Goal: Answer question/provide support

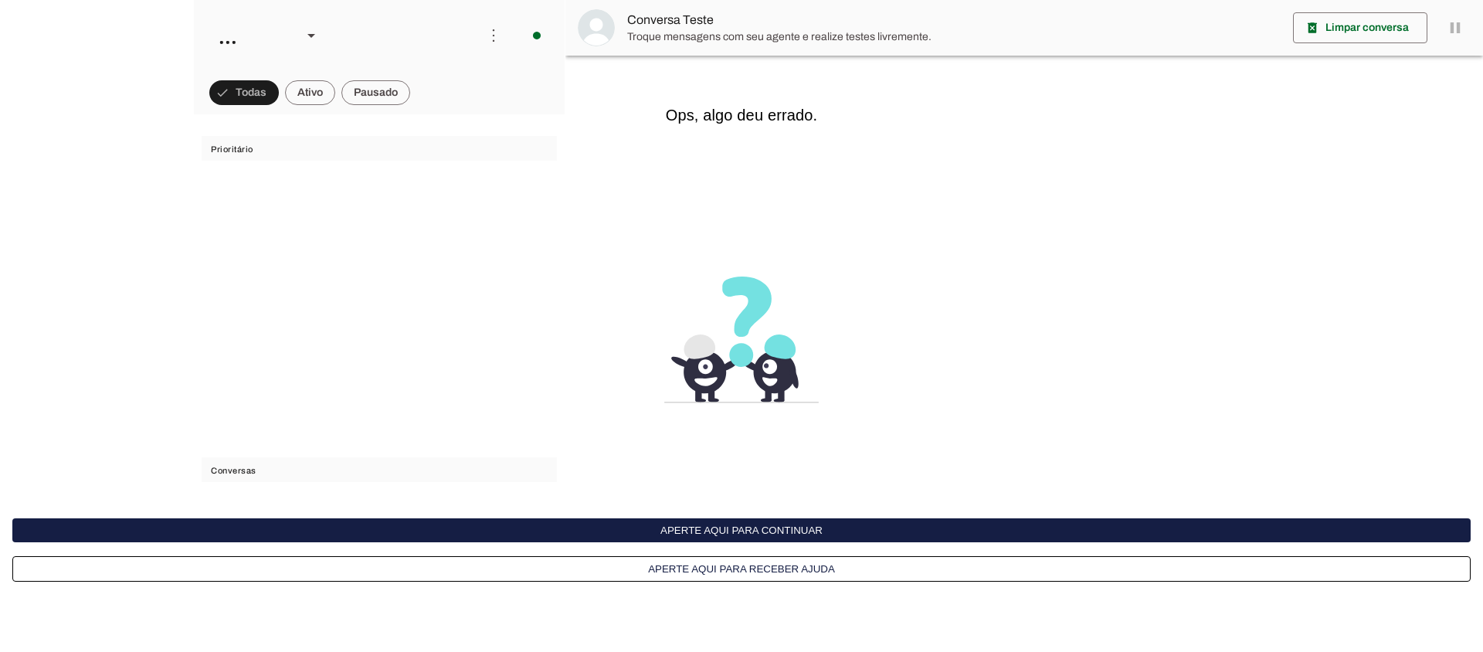
click at [645, 532] on button "Aperte aqui para continuar" at bounding box center [741, 530] width 1459 height 24
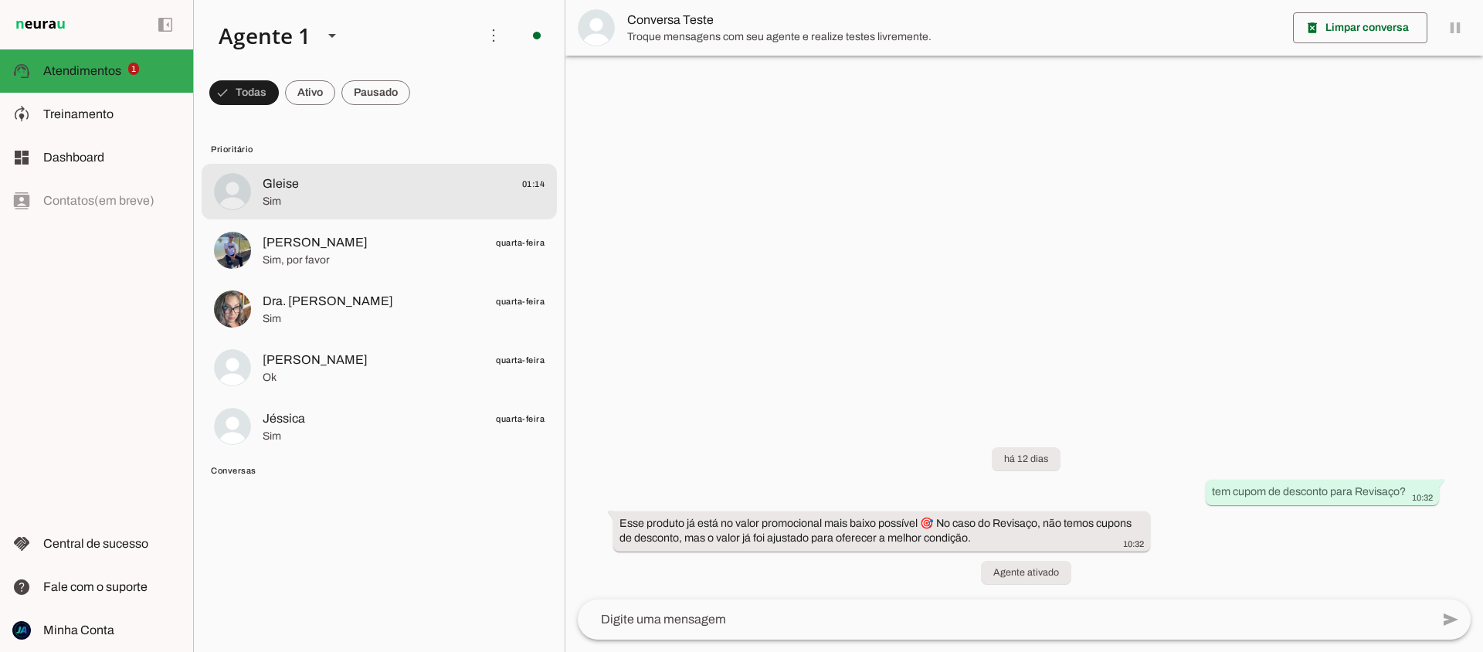
click at [325, 188] on span "Gleise 01:14" at bounding box center [404, 184] width 282 height 19
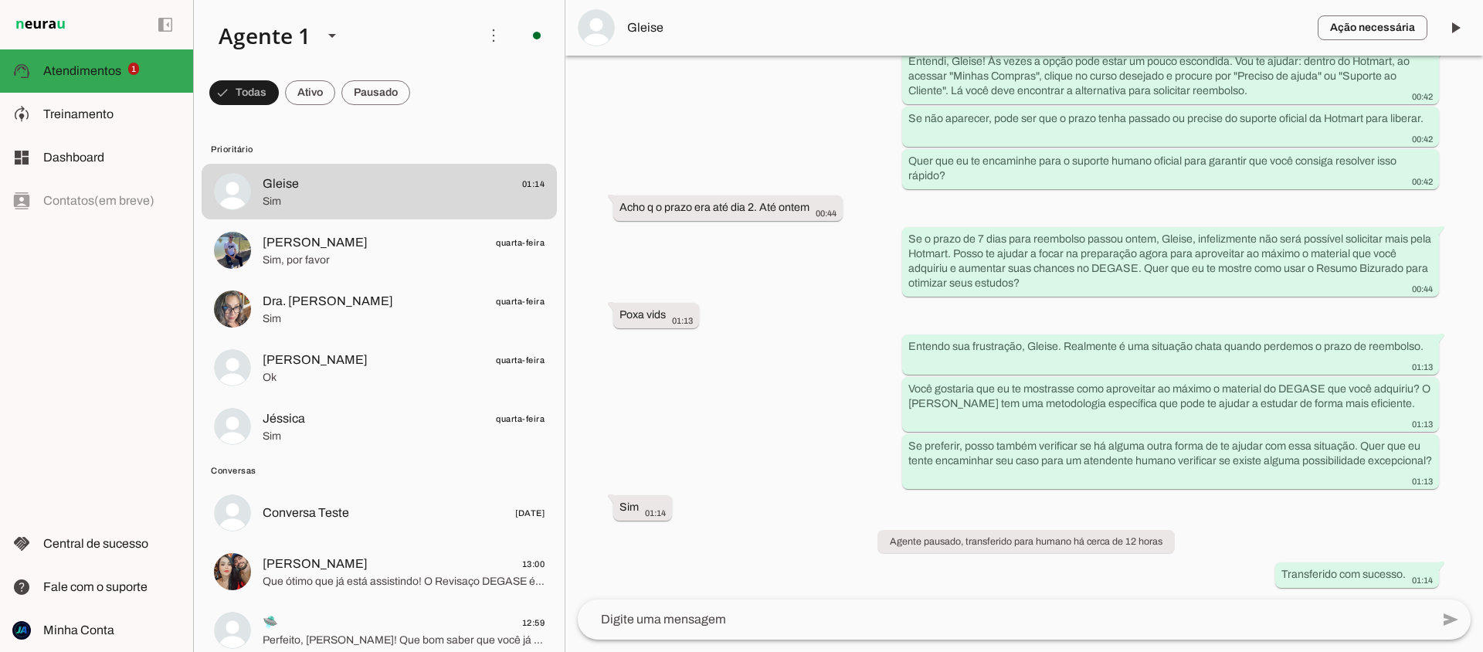
scroll to position [1731, 0]
click at [1450, 26] on span at bounding box center [1455, 27] width 37 height 37
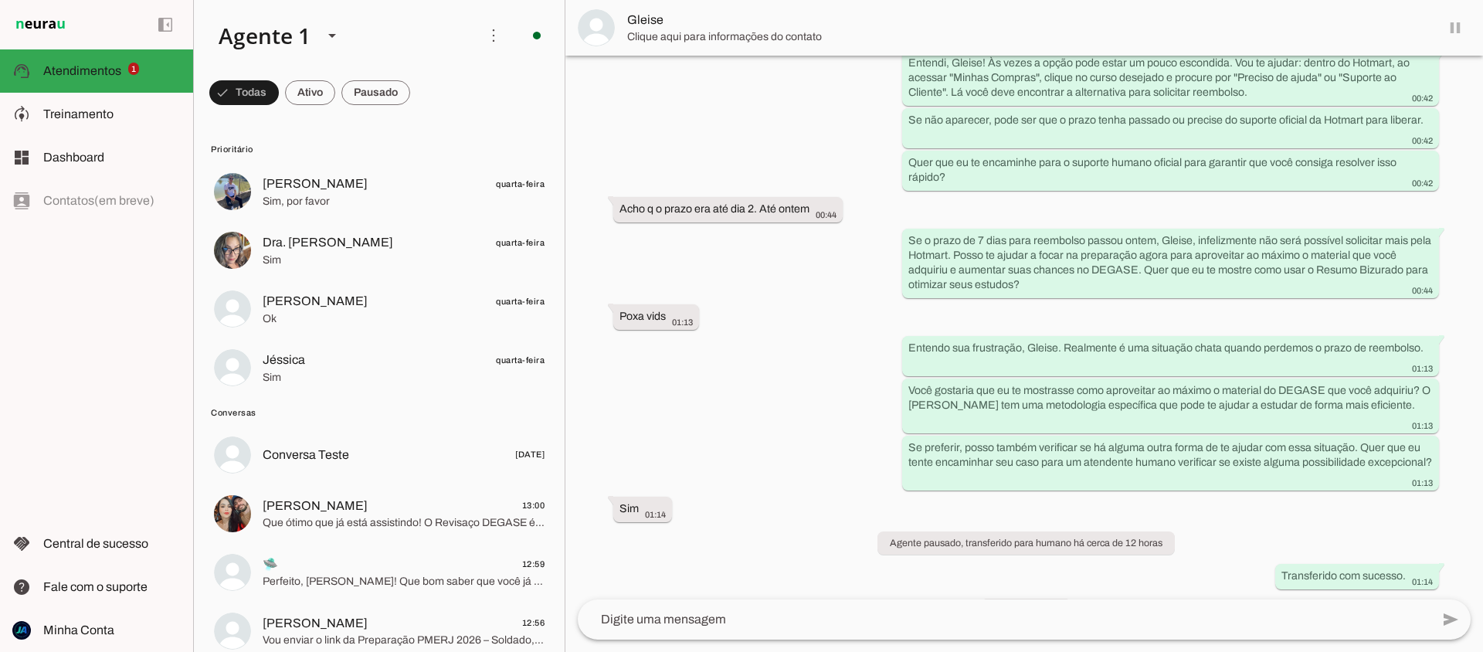
scroll to position [1768, 0]
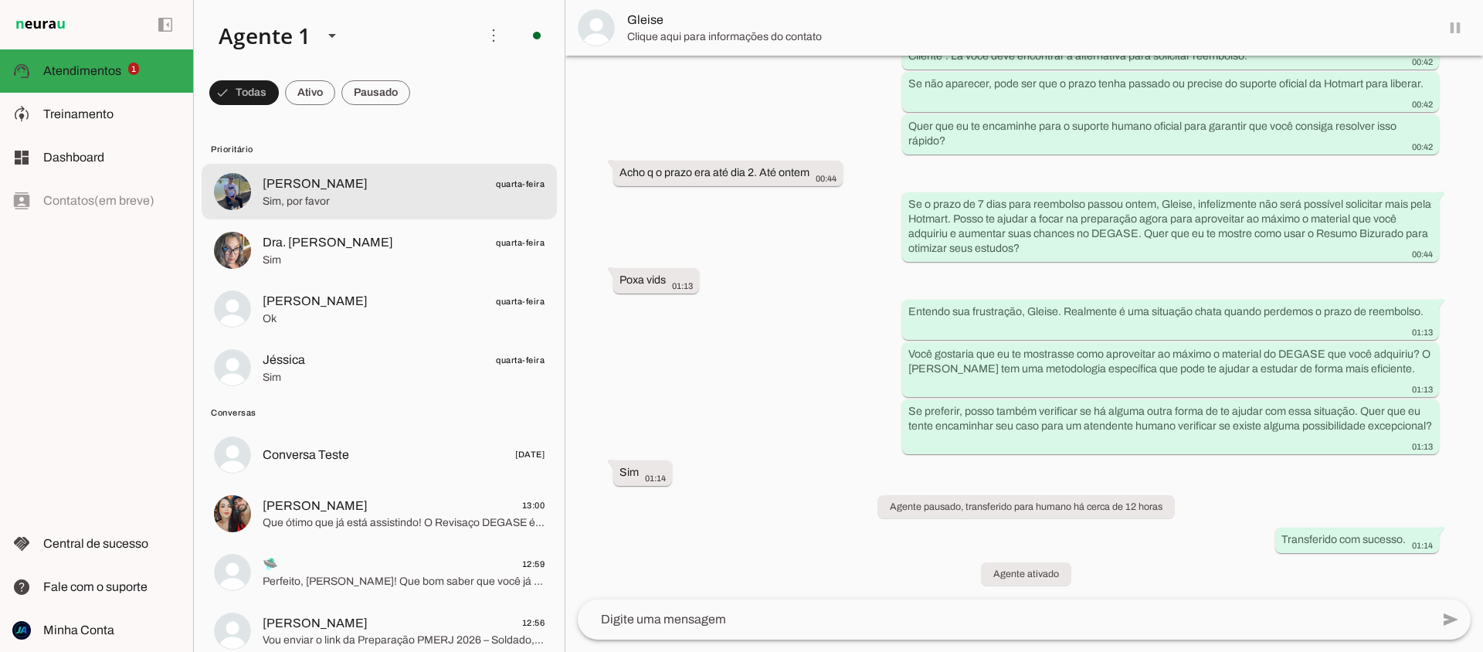
click at [395, 199] on span "Sim, por favor" at bounding box center [404, 201] width 282 height 15
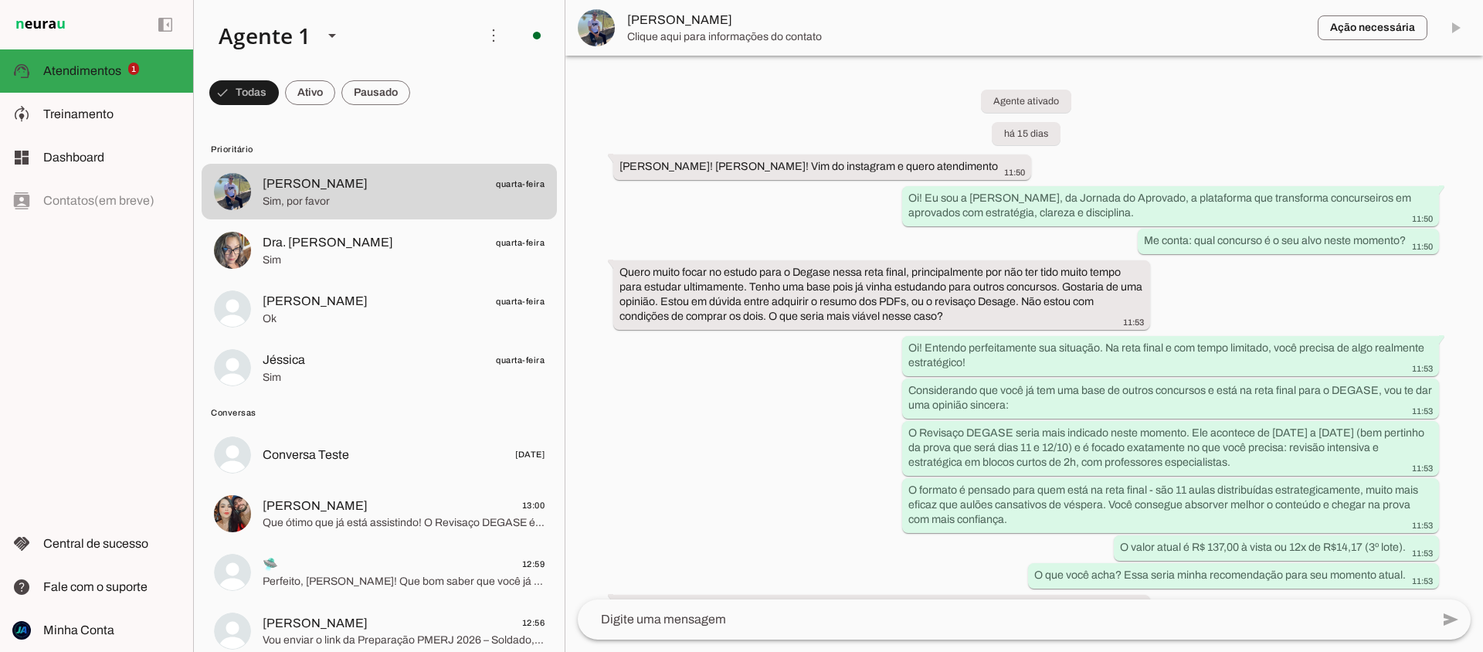
scroll to position [2369, 0]
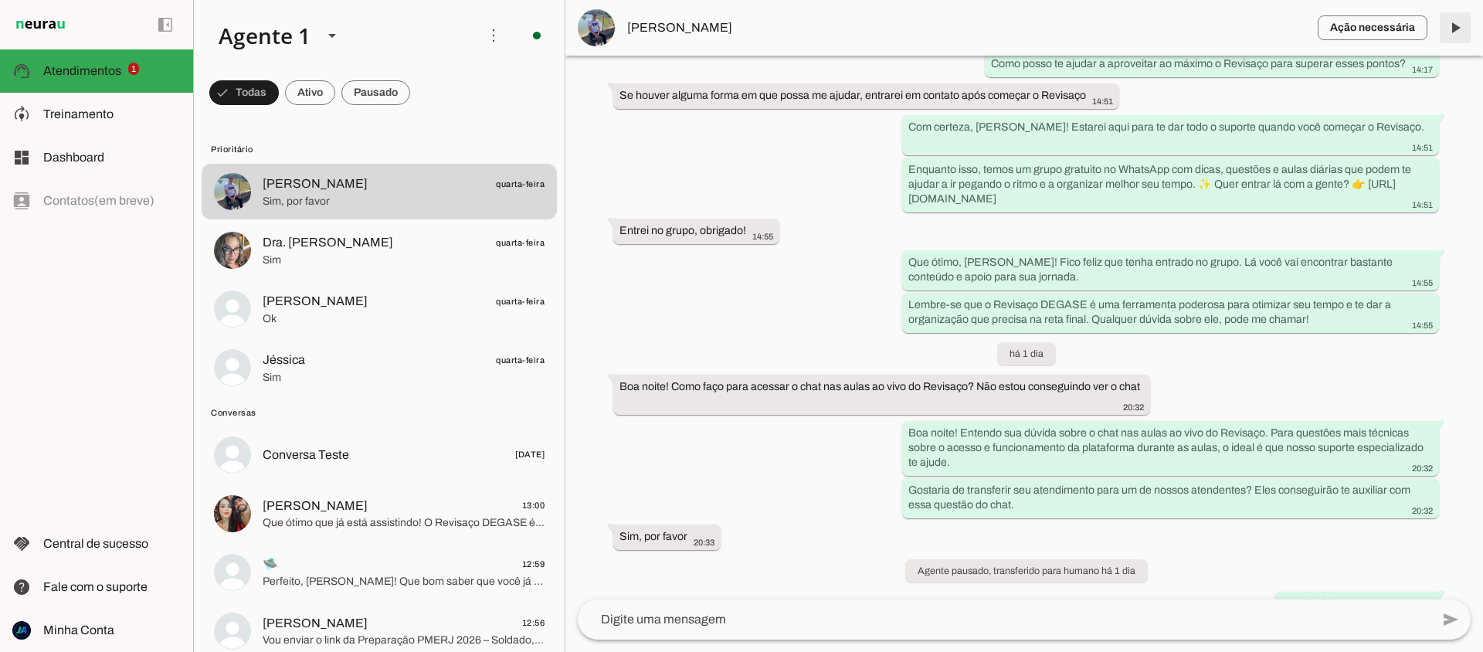
drag, startPoint x: 1459, startPoint y: 30, endPoint x: 494, endPoint y: 167, distance: 974.6
click at [1459, 30] on span at bounding box center [1455, 27] width 37 height 37
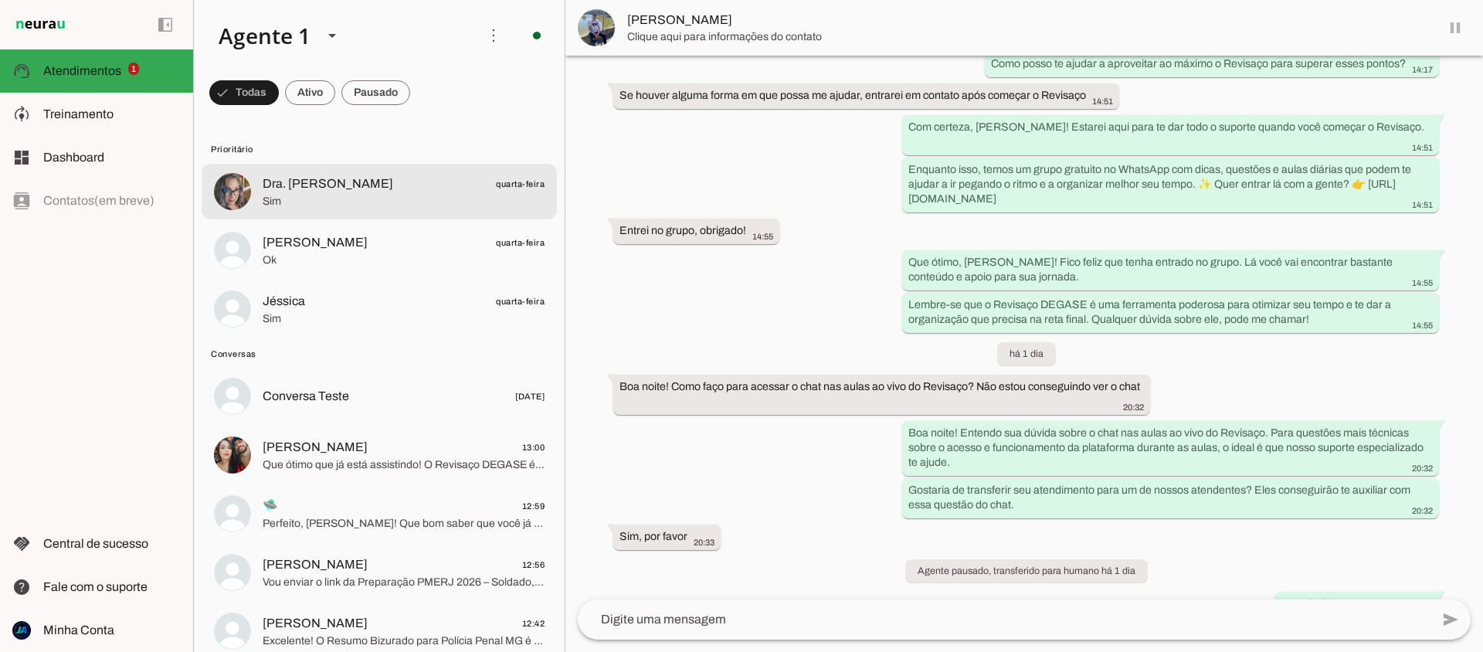
scroll to position [2405, 0]
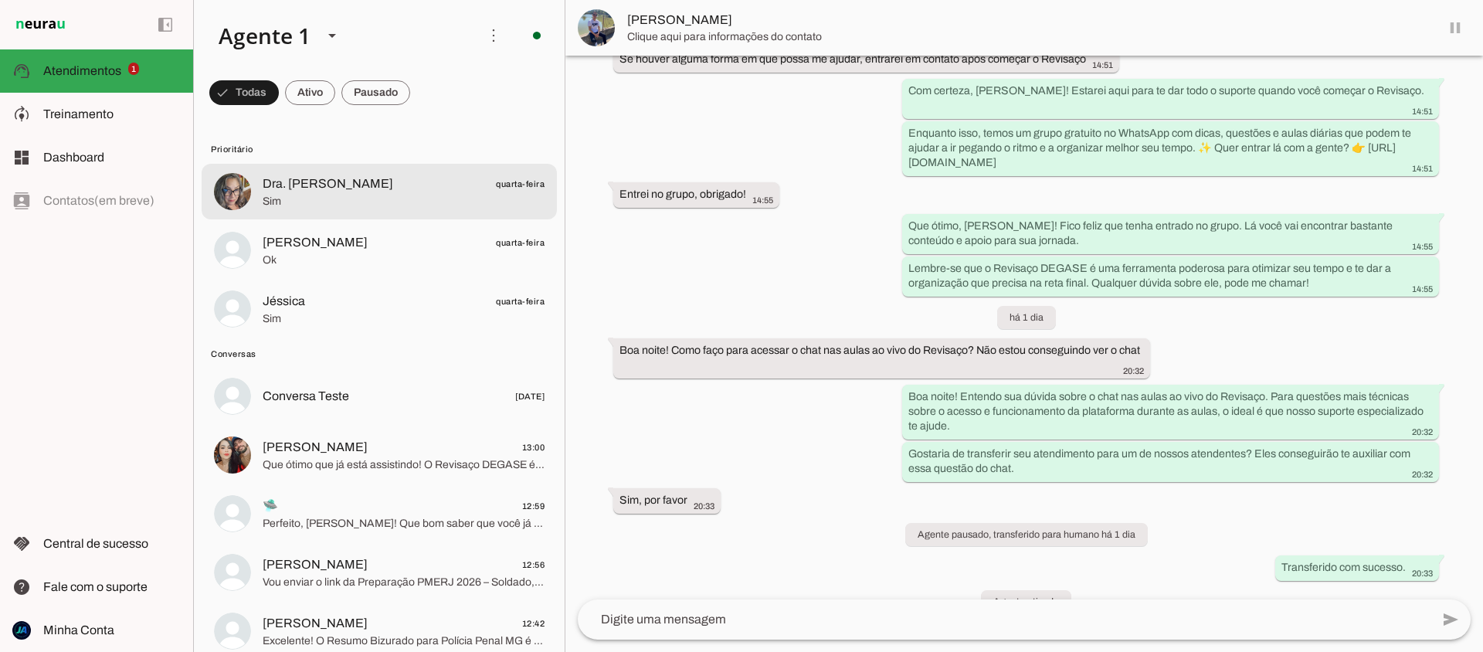
click at [380, 192] on span "Dra. [PERSON_NAME] quarta-feira" at bounding box center [404, 184] width 282 height 19
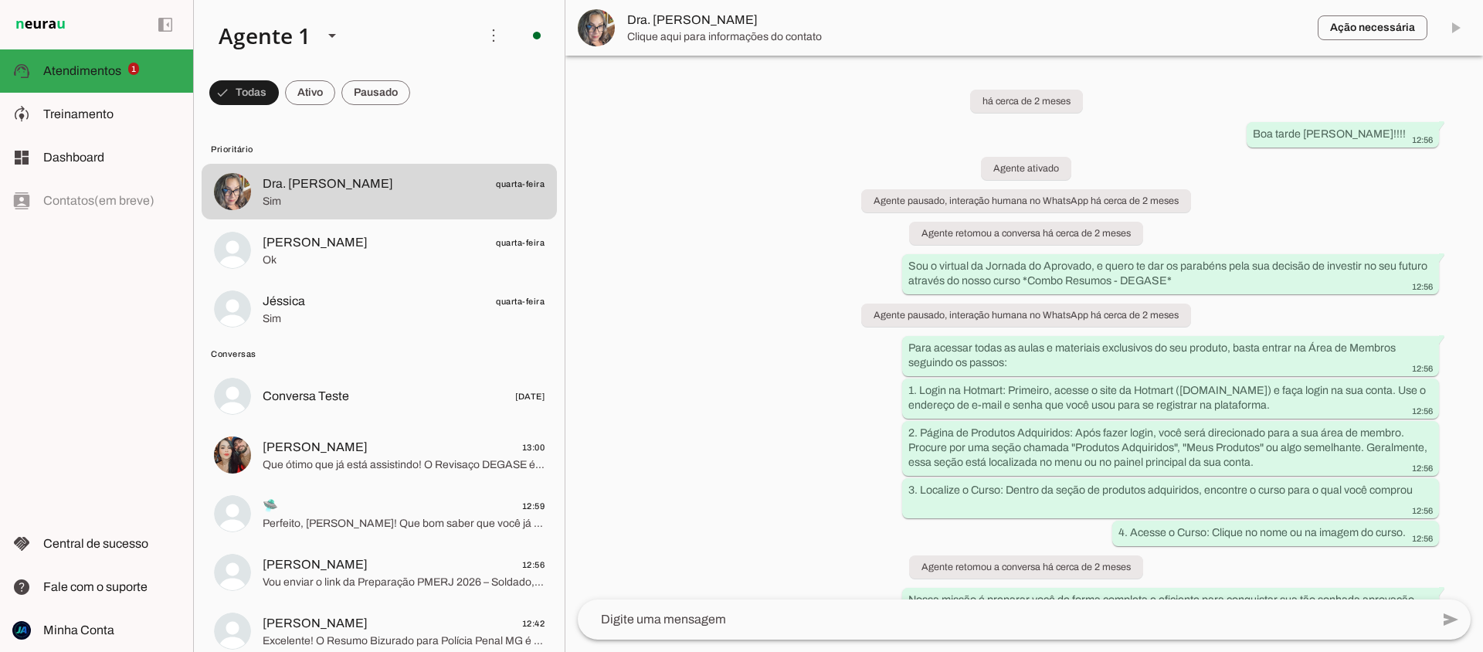
scroll to position [819, 0]
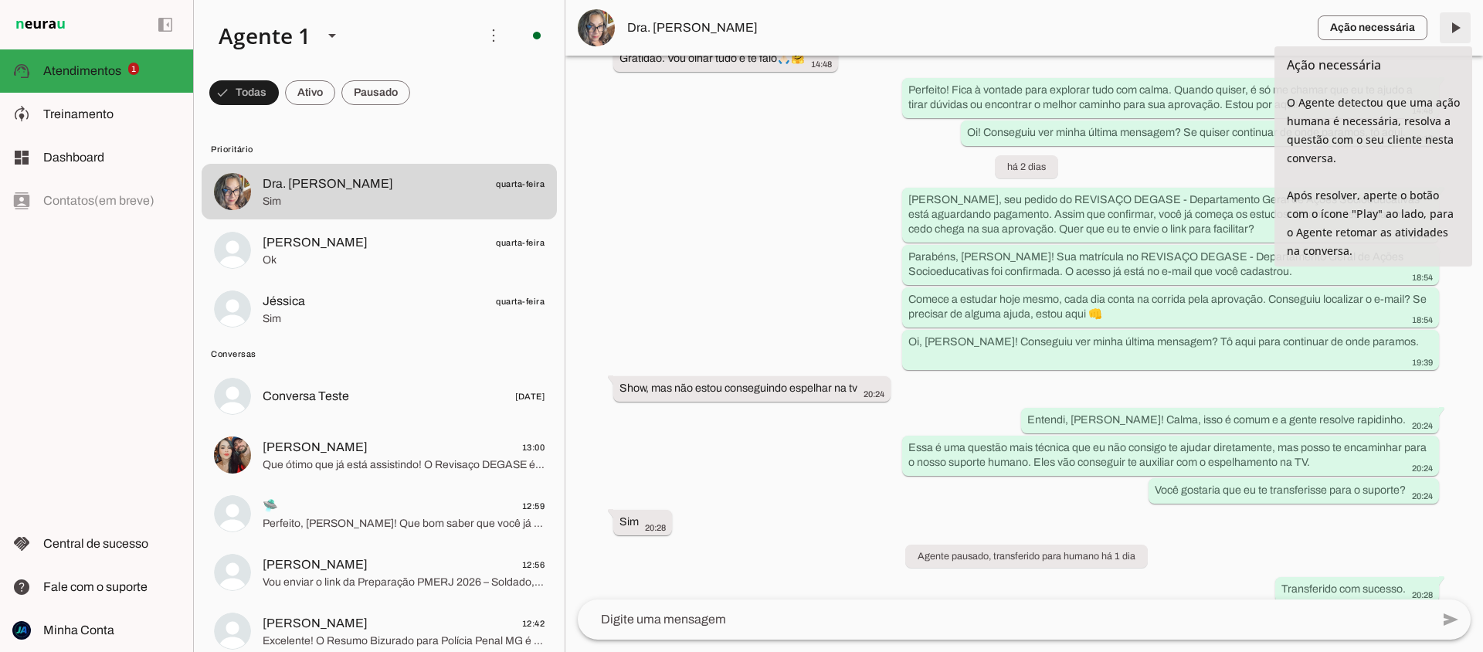
click at [1456, 29] on span at bounding box center [1455, 27] width 37 height 37
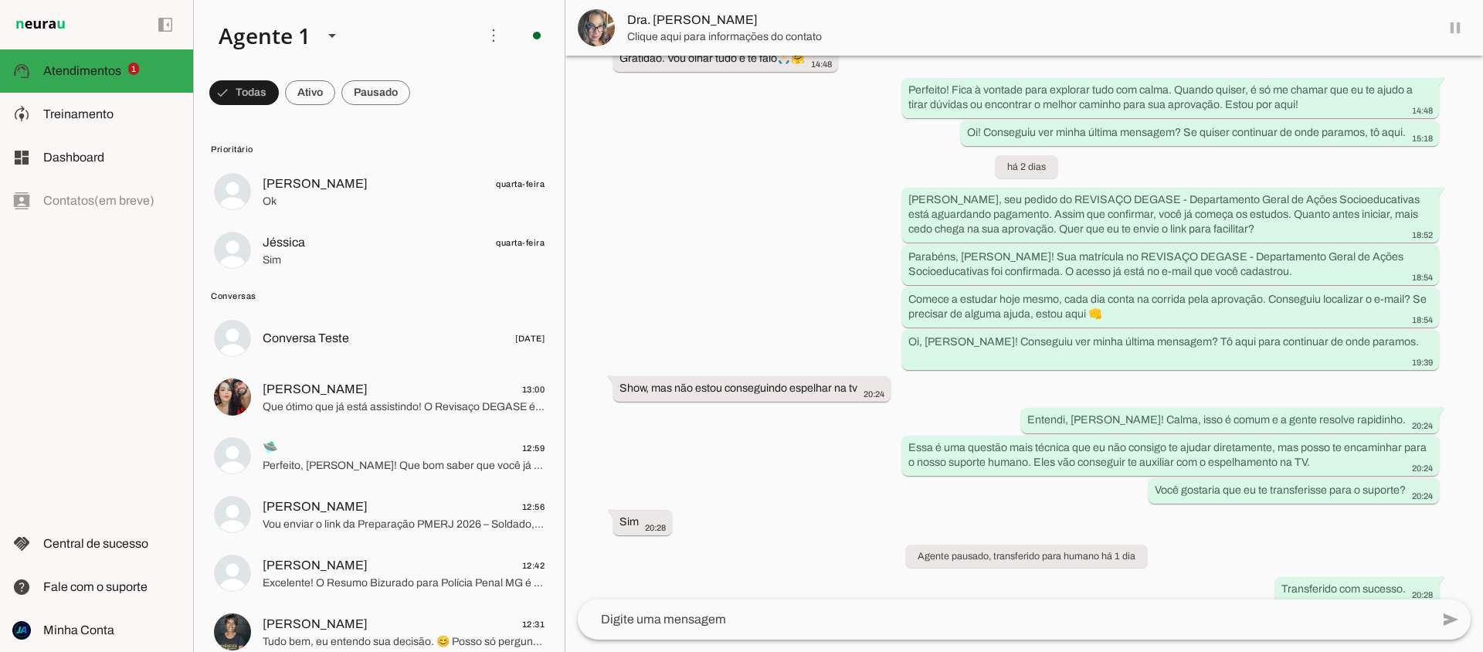
scroll to position [855, 0]
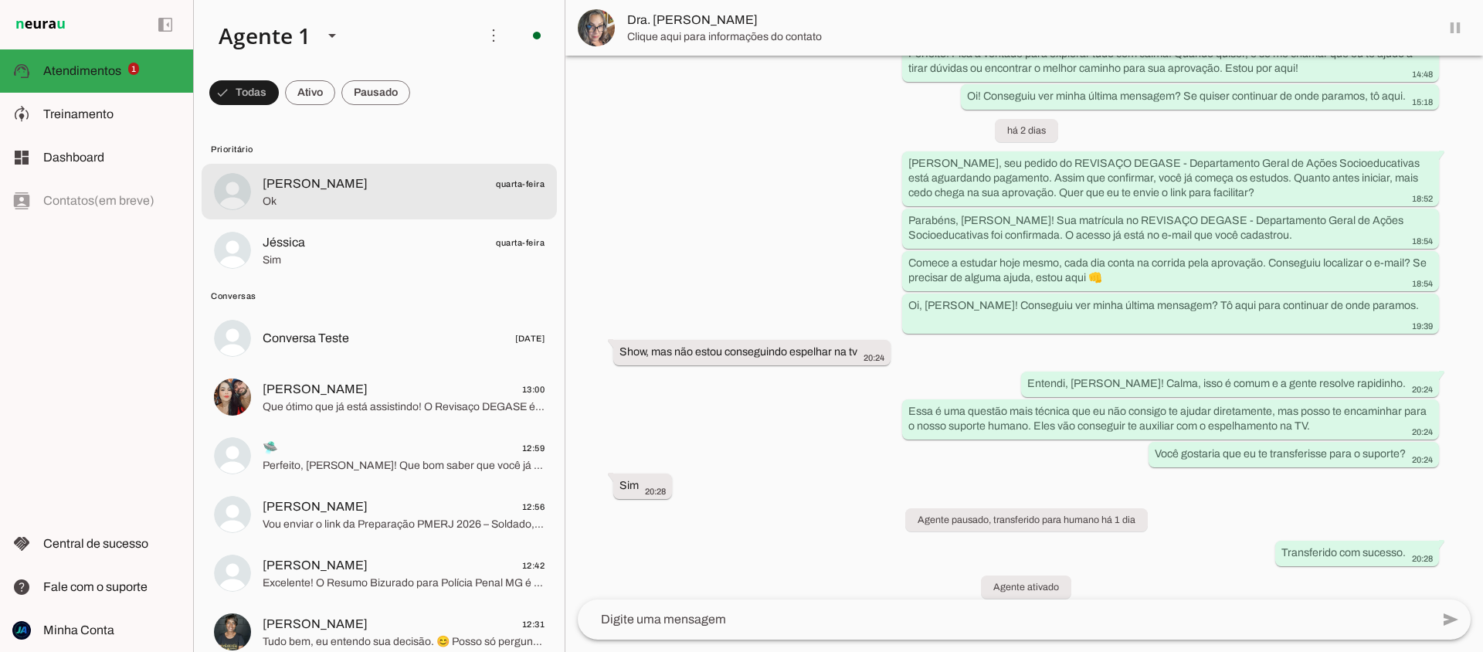
click at [389, 186] on span "[PERSON_NAME] quarta-feira" at bounding box center [404, 184] width 282 height 19
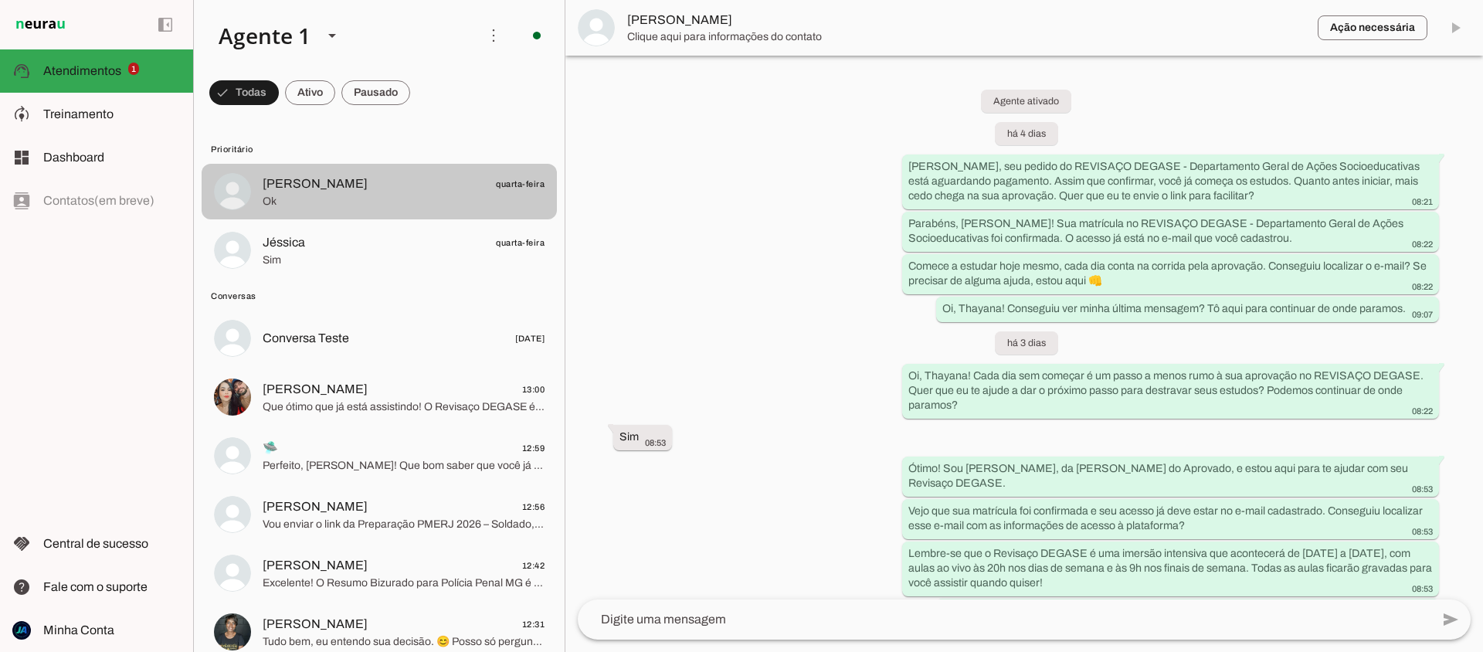
scroll to position [767, 0]
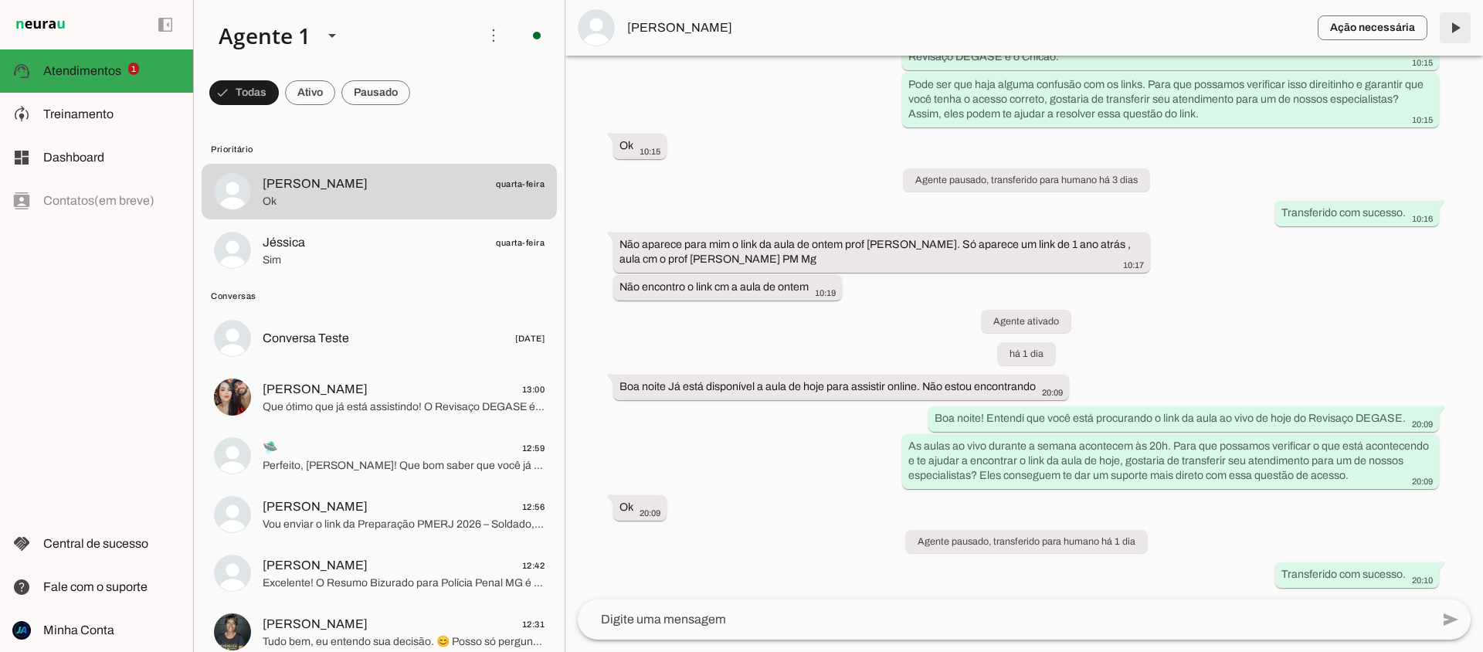
drag, startPoint x: 1453, startPoint y: 28, endPoint x: 250, endPoint y: 282, distance: 1230.2
click at [1453, 28] on span at bounding box center [1455, 27] width 37 height 37
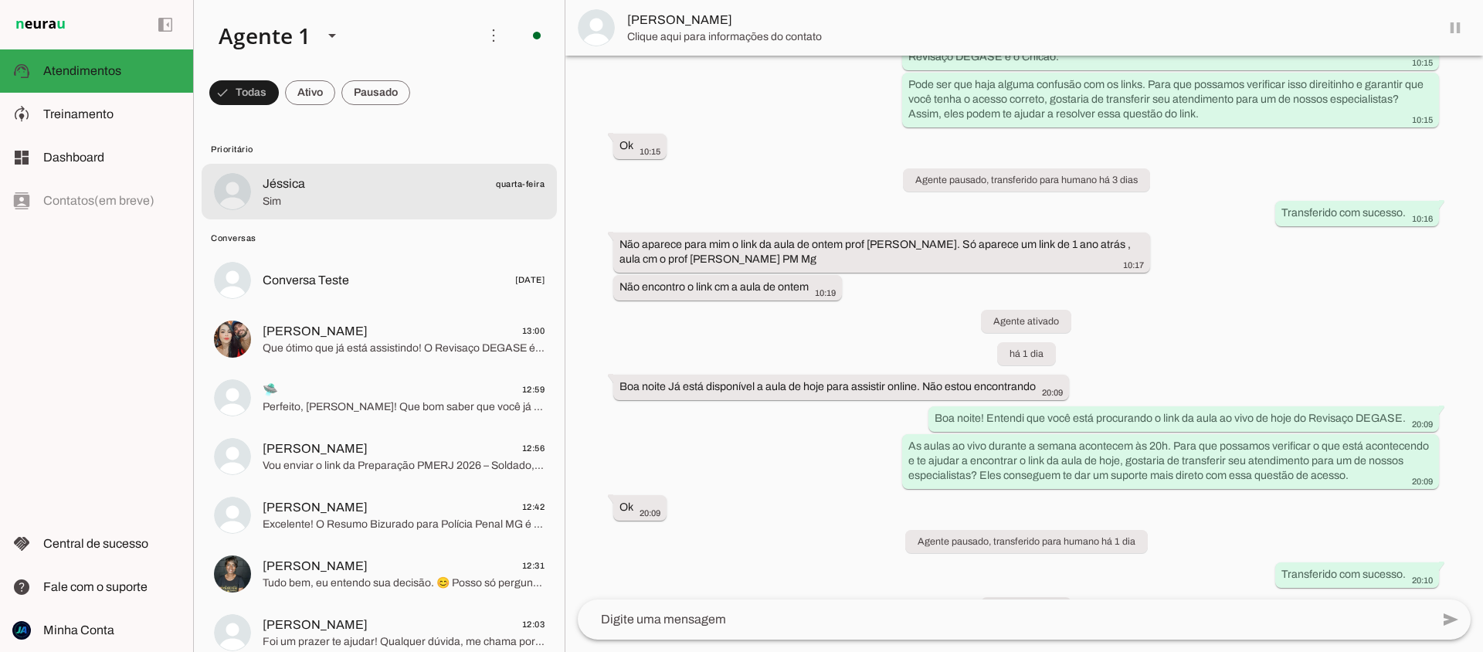
scroll to position [803, 0]
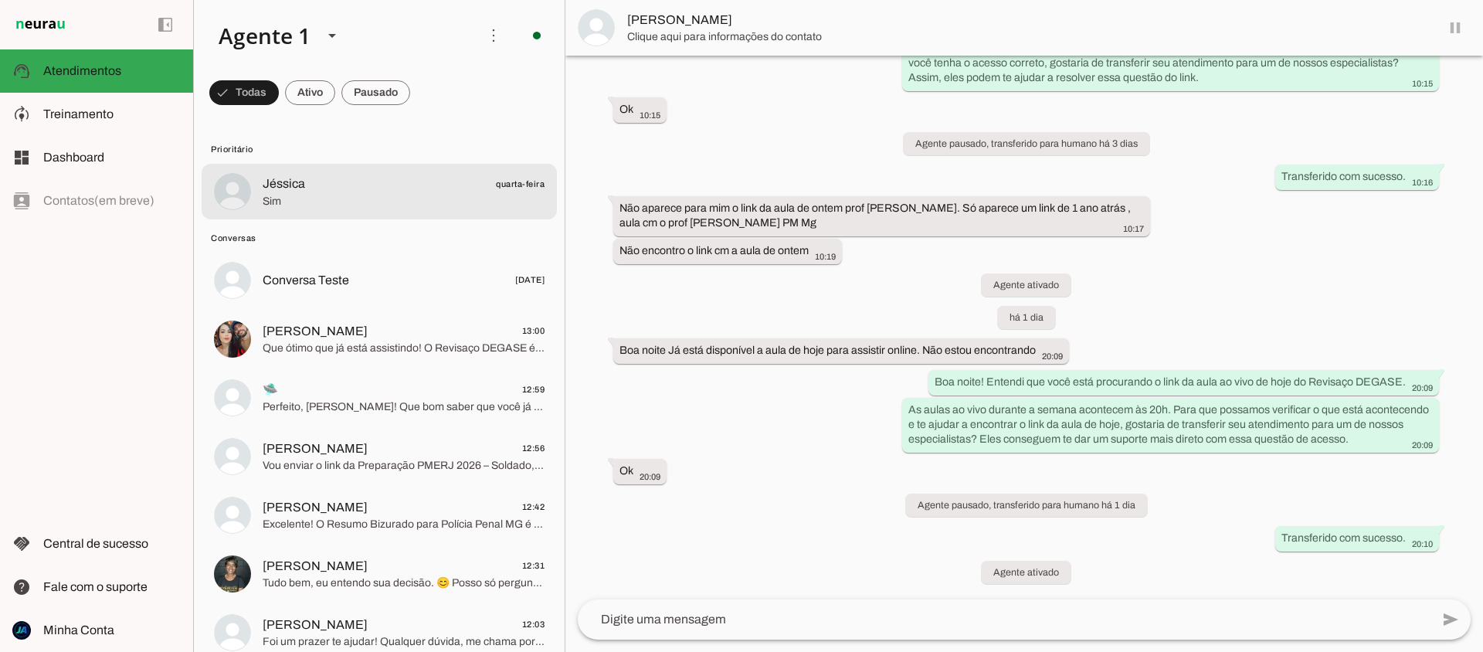
click at [326, 194] on span "Sim" at bounding box center [404, 201] width 282 height 15
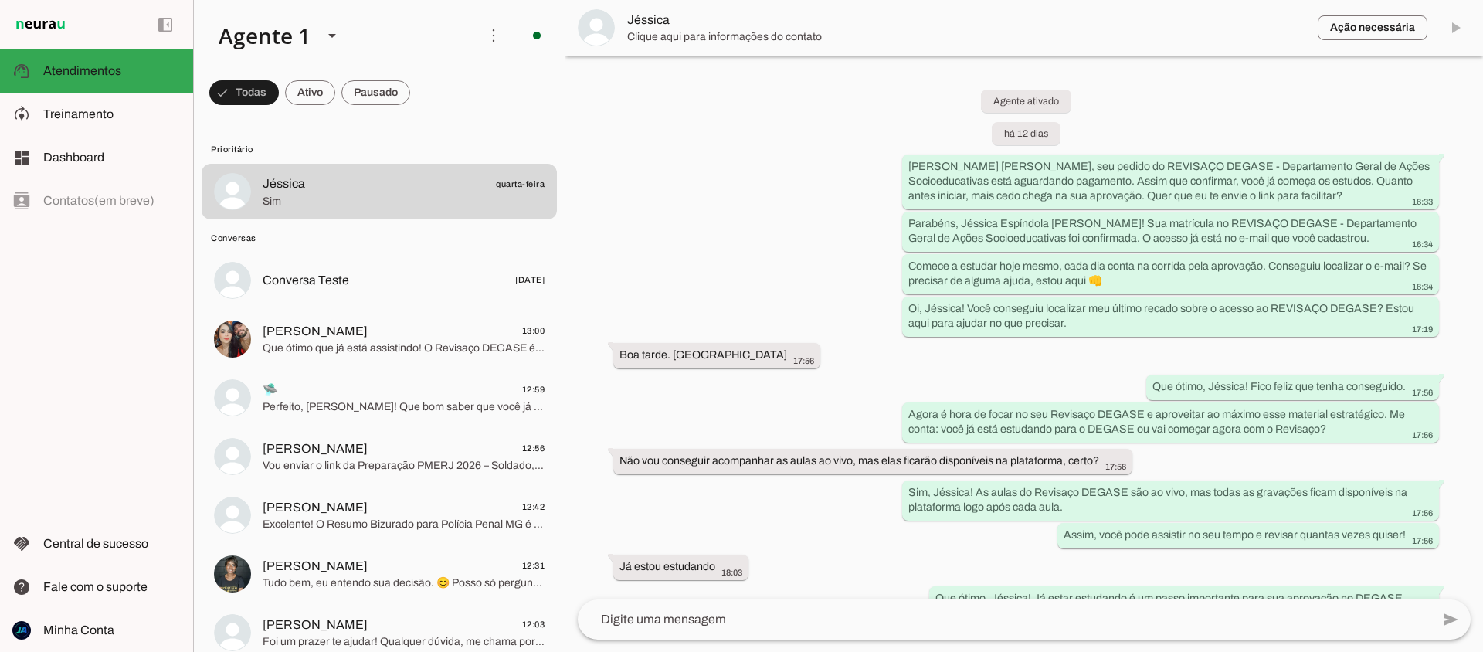
scroll to position [2759, 0]
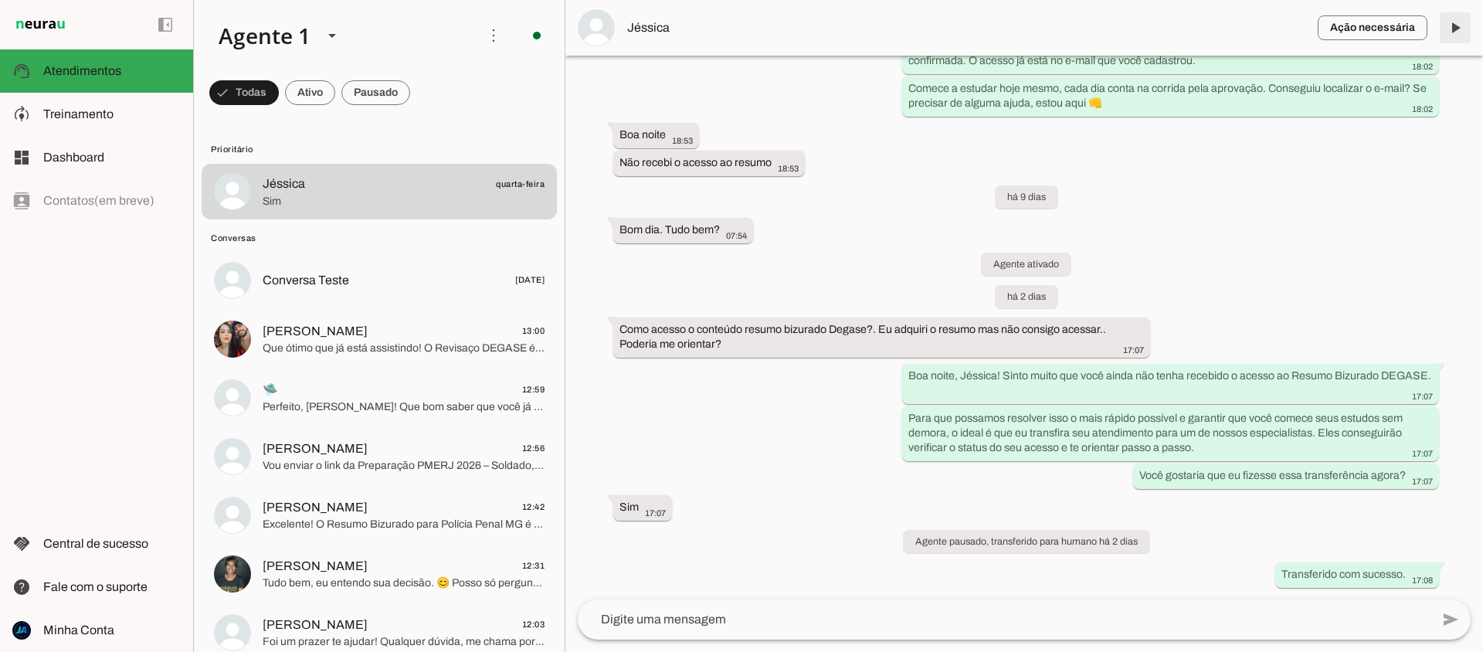
click at [1459, 24] on span at bounding box center [1455, 27] width 37 height 37
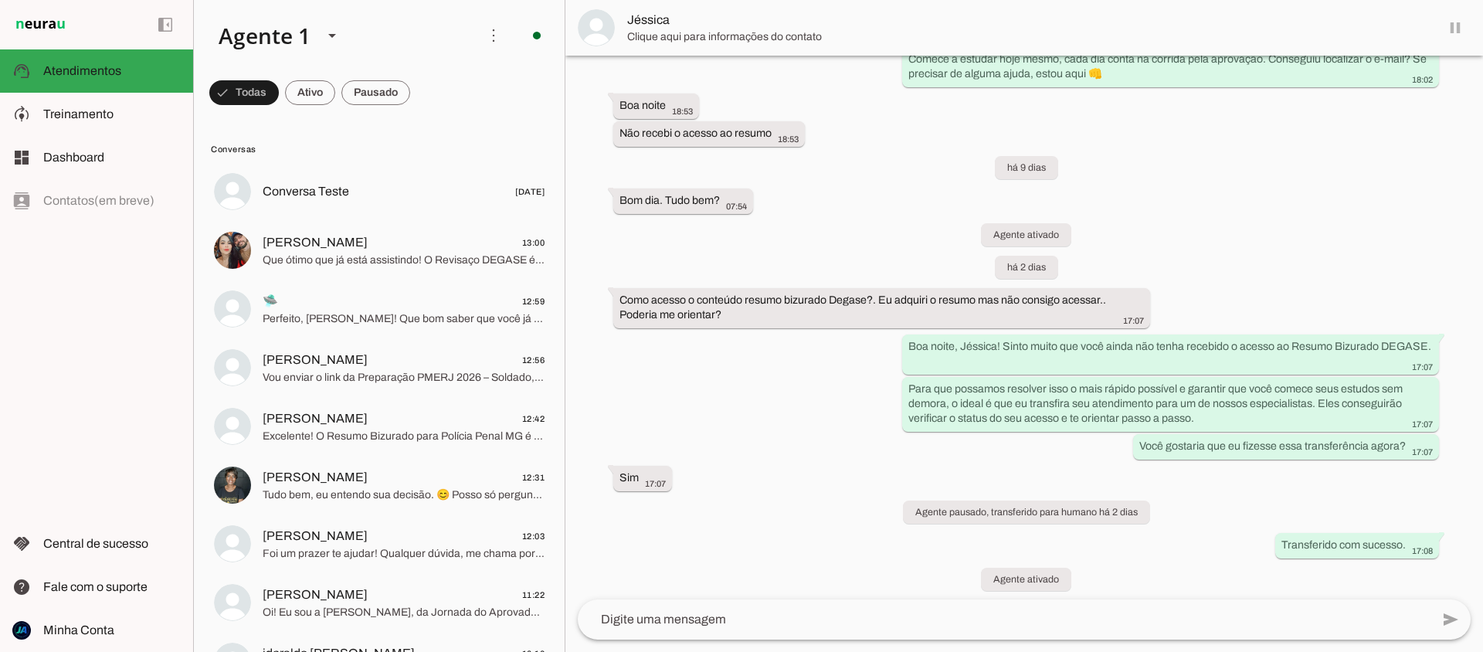
scroll to position [2795, 0]
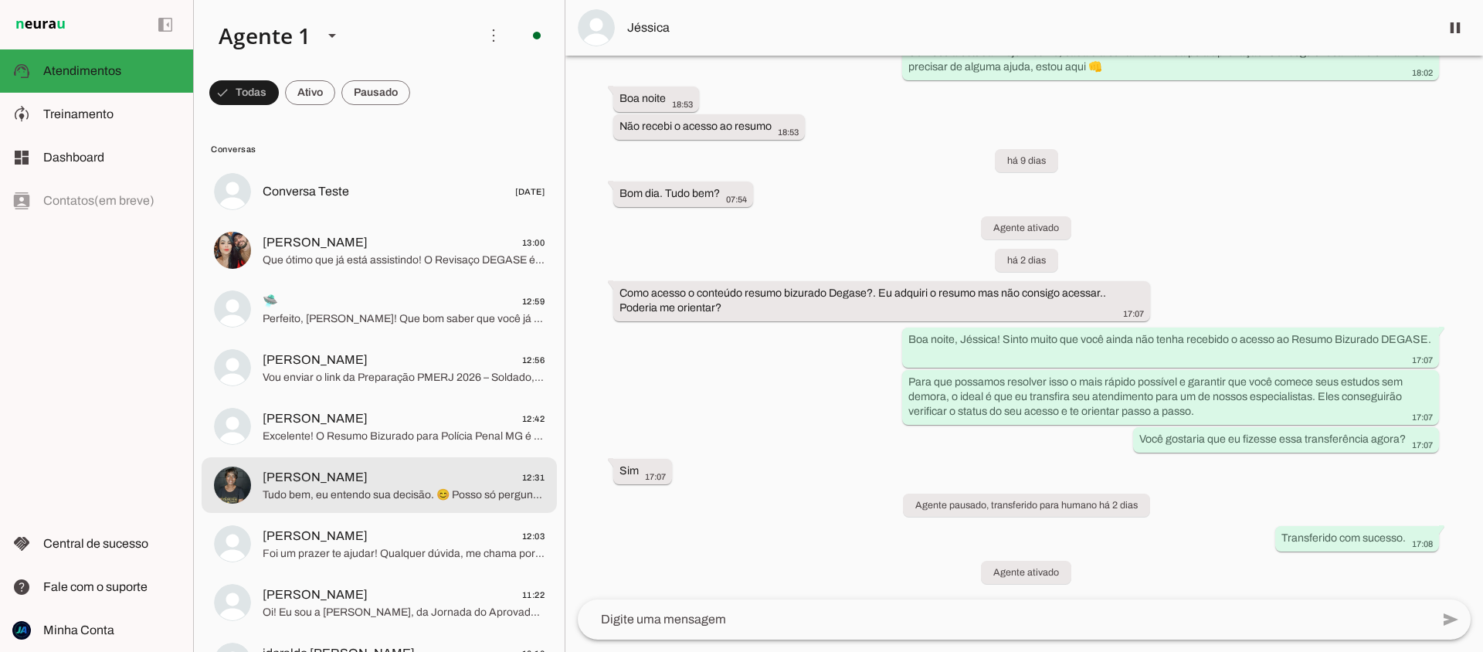
click at [372, 488] on span "Tudo bem, eu entendo sua decisão. 😊 Posso só perguntar: o que mais pesou para v…" at bounding box center [404, 494] width 282 height 15
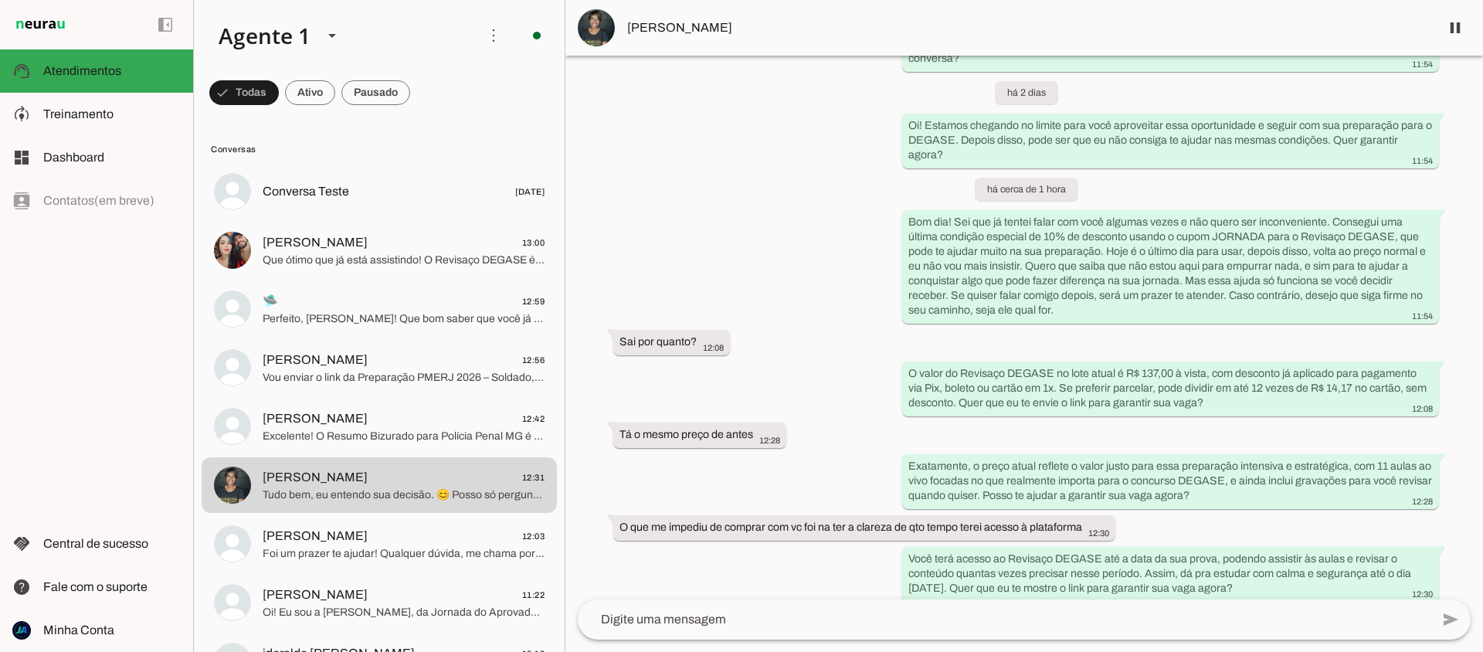
scroll to position [3046, 0]
